Goal: Task Accomplishment & Management: Manage account settings

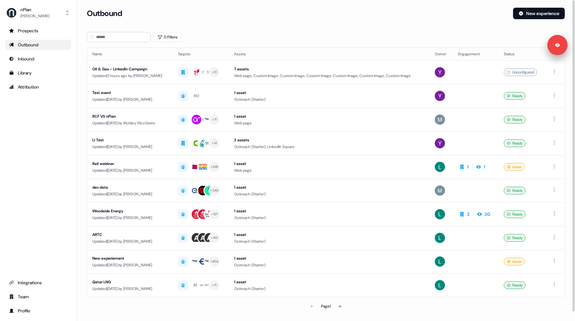
click at [56, 136] on div "Prospects Outbound Inbound Library Attribution Integrations Team Profile" at bounding box center [38, 171] width 66 height 290
click at [78, 112] on section "Loading... Outbound New experience 0 Filters Name Targets Assets Owner Engageme…" at bounding box center [326, 169] width 498 height 323
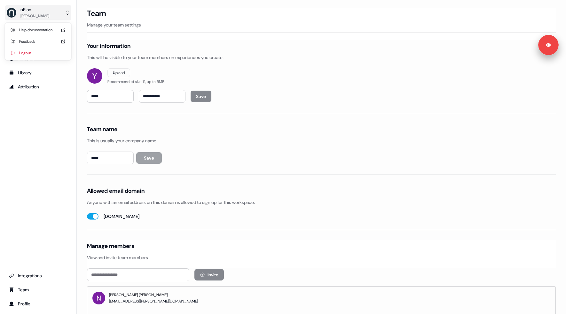
click at [29, 14] on div "[PERSON_NAME]" at bounding box center [34, 16] width 29 height 6
click at [38, 52] on div "Logout" at bounding box center [38, 53] width 61 height 12
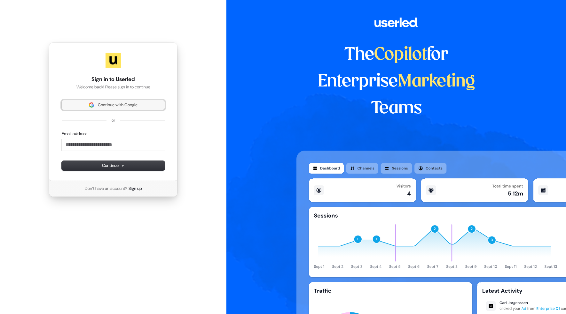
click at [113, 105] on span "Continue with Google" at bounding box center [118, 105] width 40 height 6
